Goal: Navigation & Orientation: Find specific page/section

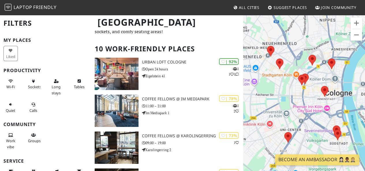
scroll to position [26, 0]
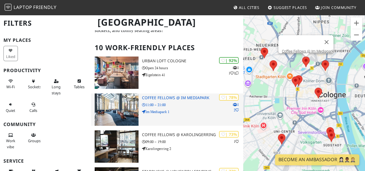
click at [191, 100] on h3 "Coffee Fellows @ Im Mediapark" at bounding box center [192, 97] width 101 height 5
